Goal: Obtain resource: Download file/media

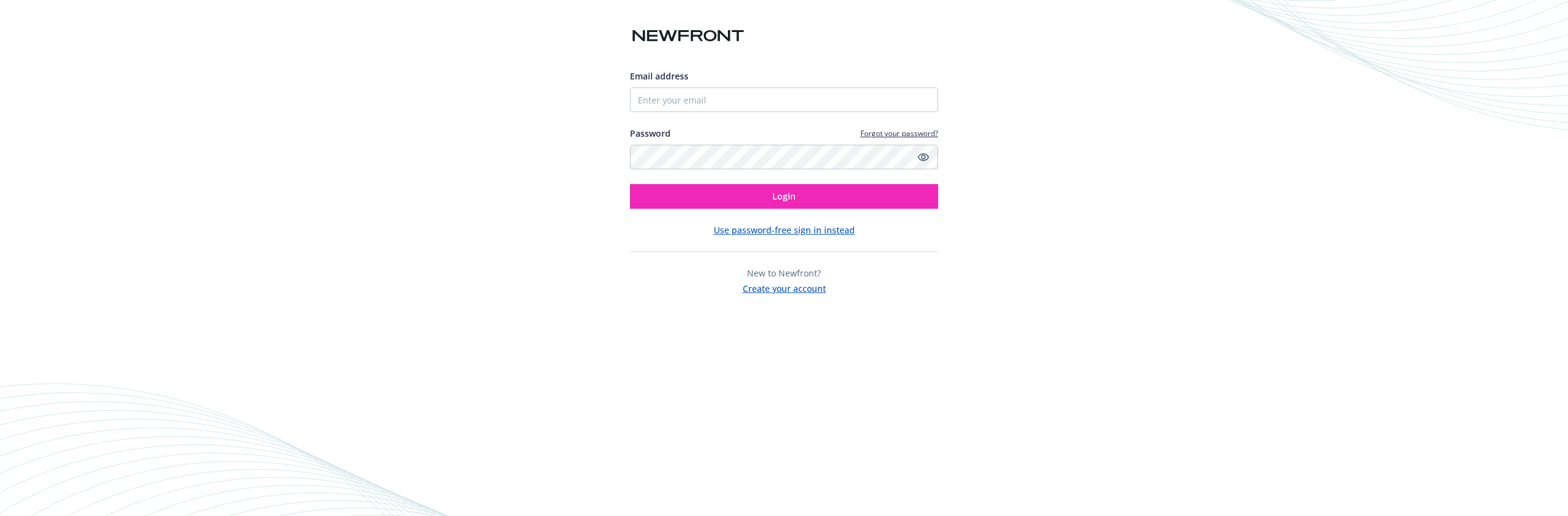
click at [714, 142] on div "Password Forgot your password?" at bounding box center [784, 148] width 308 height 43
type input "[EMAIL_ADDRESS][DOMAIN_NAME]"
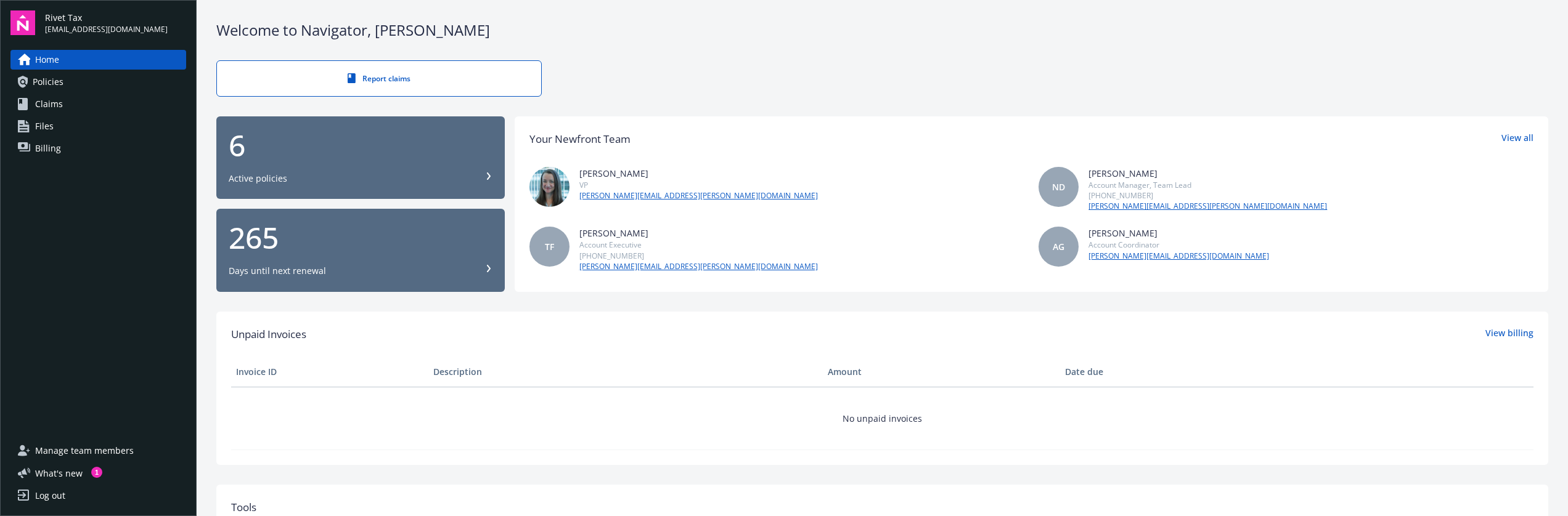
click at [91, 88] on link "Policies" at bounding box center [98, 81] width 176 height 20
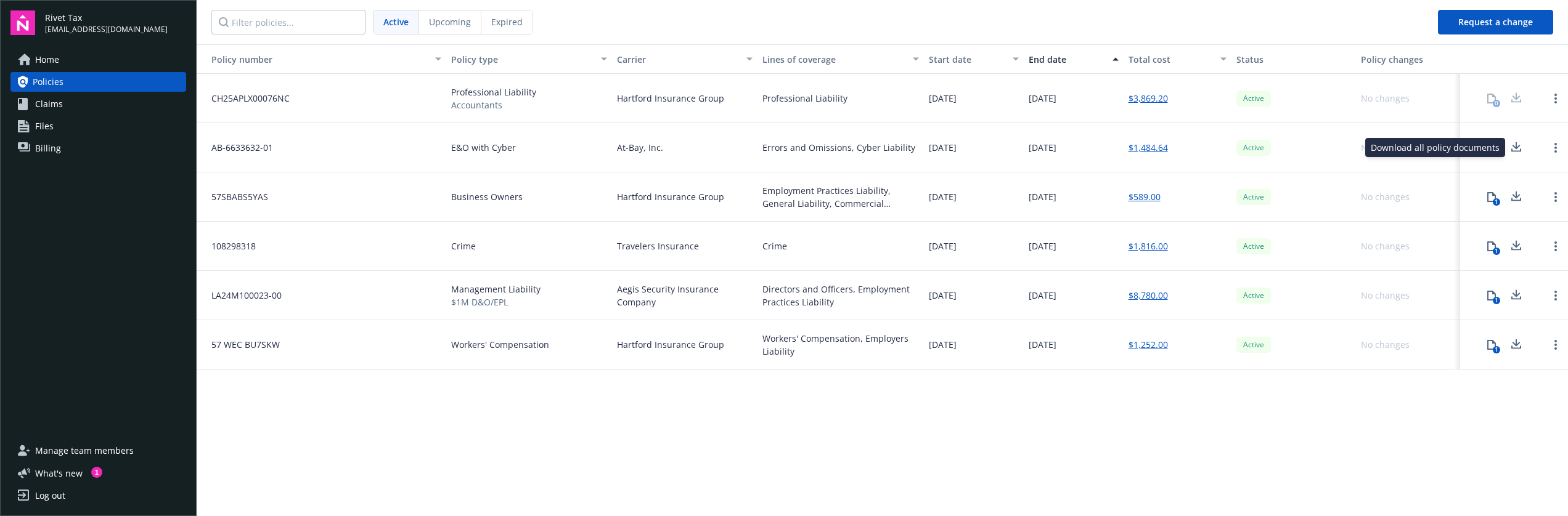
click at [1515, 147] on icon at bounding box center [1517, 145] width 8 height 7
click at [1514, 98] on div at bounding box center [1517, 99] width 25 height 25
click at [235, 97] on span "CH25APLX00076NC" at bounding box center [246, 98] width 88 height 13
click at [1561, 93] on div at bounding box center [1556, 98] width 15 height 15
click at [1553, 100] on link "Open options" at bounding box center [1556, 98] width 15 height 15
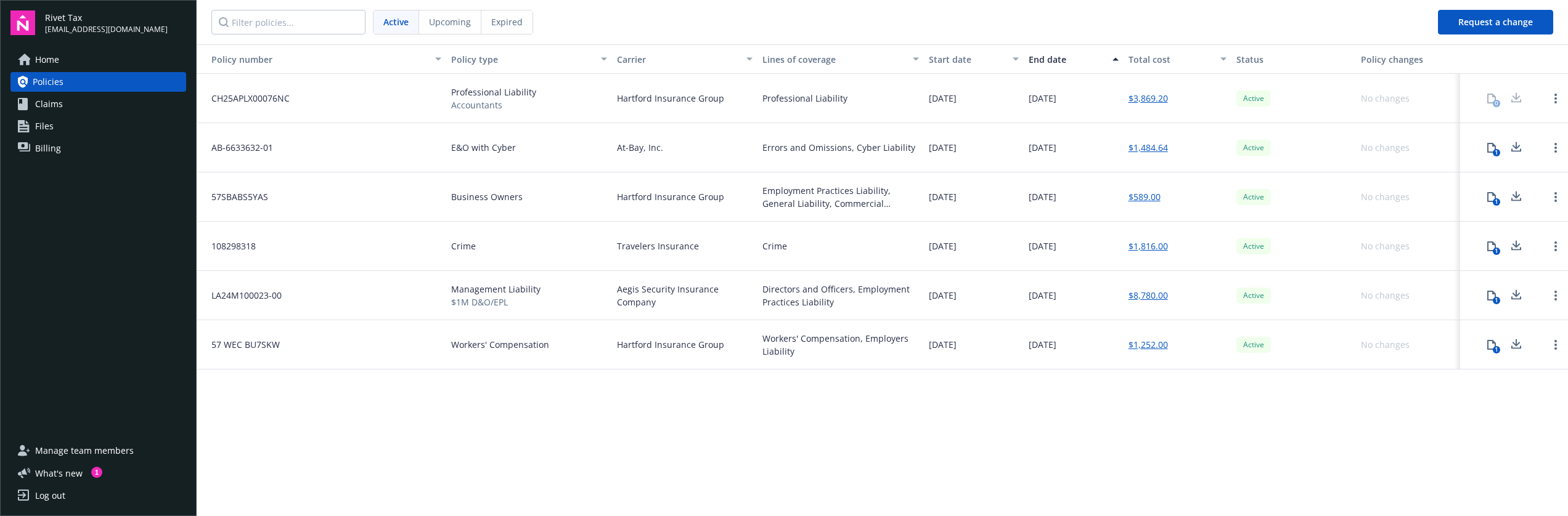
click at [1115, 173] on div "[DATE]" at bounding box center [1074, 196] width 100 height 49
click at [909, 420] on div "Policy number Policy type Carrier Lines of coverage Start date End date Total c…" at bounding box center [882, 279] width 1371 height 470
click at [475, 97] on span "Professional Liability" at bounding box center [494, 92] width 85 height 13
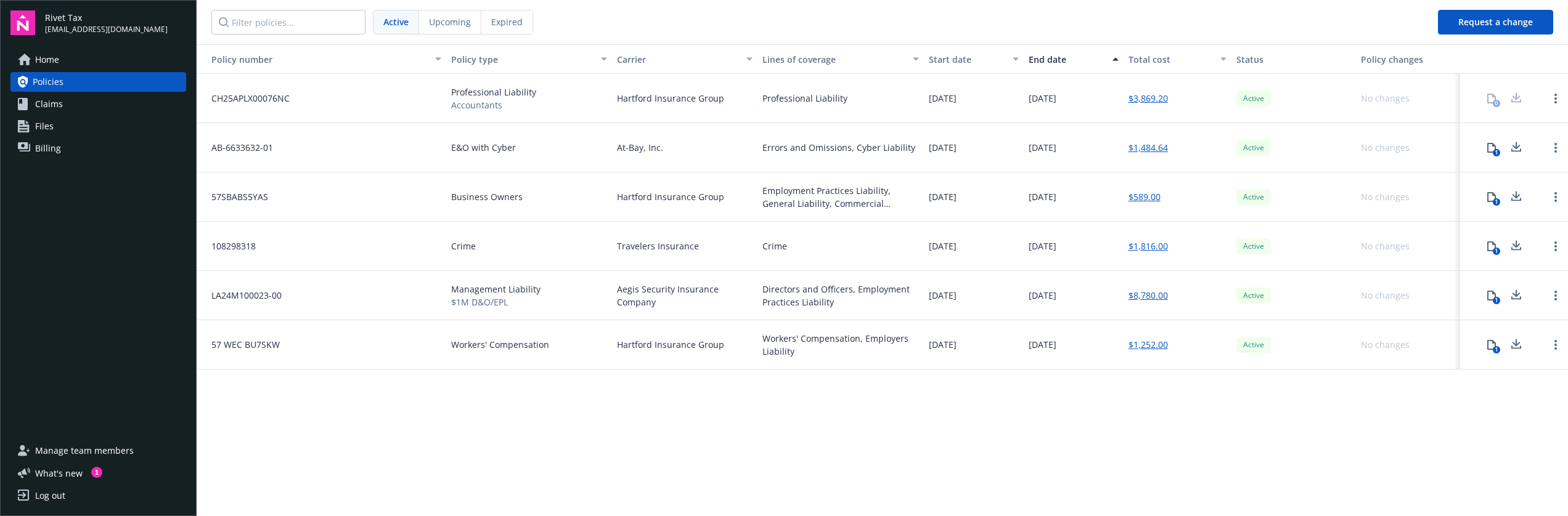
click at [712, 92] on span "Hartford Insurance Group" at bounding box center [670, 98] width 107 height 13
